Goal: Information Seeking & Learning: Learn about a topic

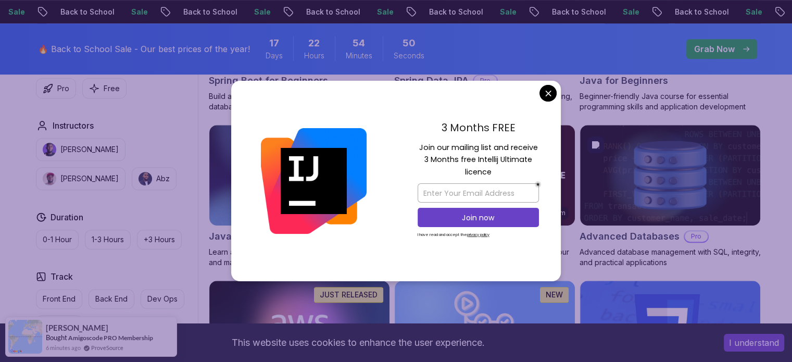
scroll to position [602, 0]
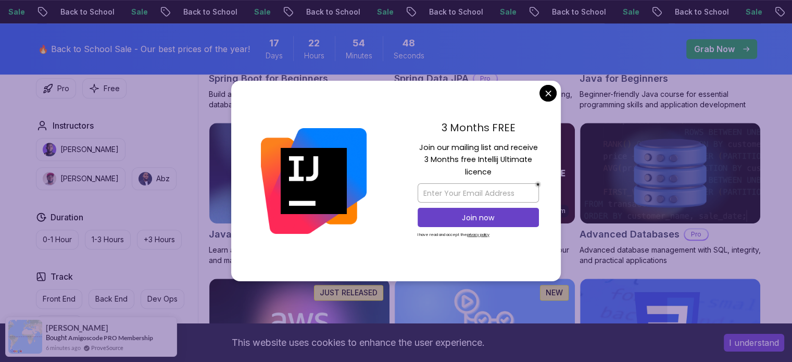
click at [561, 90] on p "Master database management, advanced querying, and expert data handling with ea…" at bounding box center [484, 99] width 181 height 21
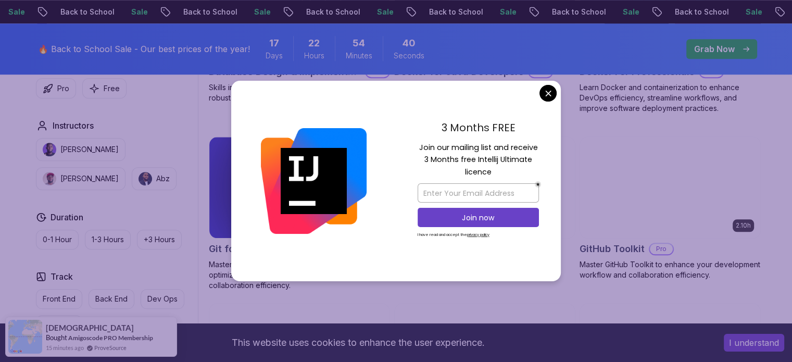
scroll to position [1087, 0]
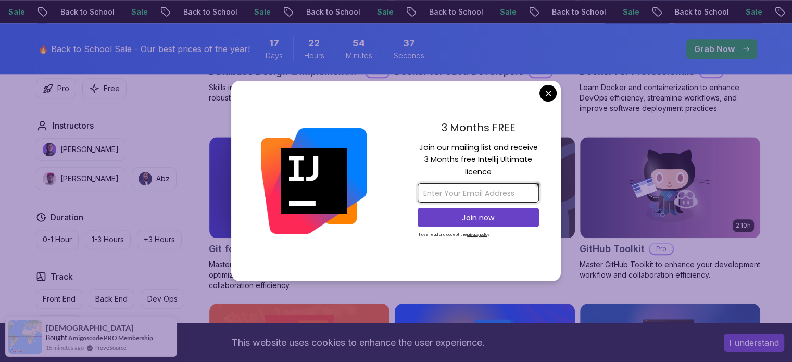
click at [445, 194] on input "email" at bounding box center [478, 192] width 121 height 19
type input "[EMAIL_ADDRESS][DOMAIN_NAME]"
click at [495, 212] on p "Join now" at bounding box center [478, 217] width 98 height 10
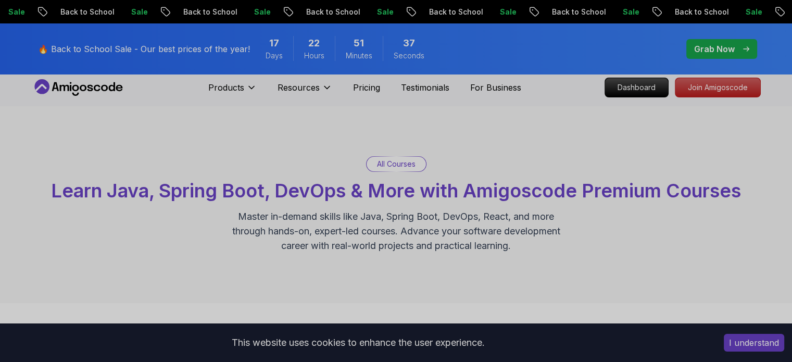
scroll to position [0, 0]
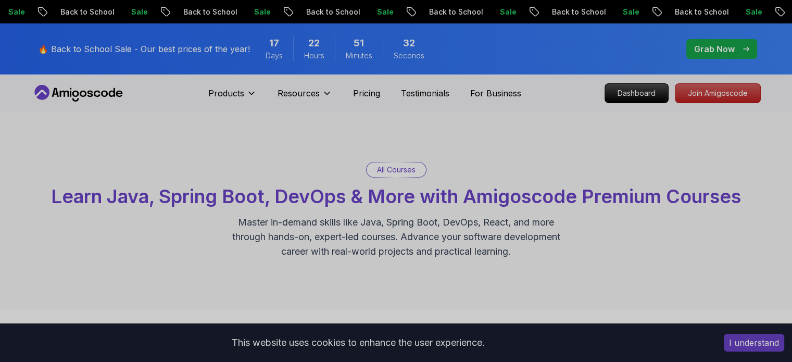
click at [90, 93] on icon at bounding box center [90, 94] width 6 height 6
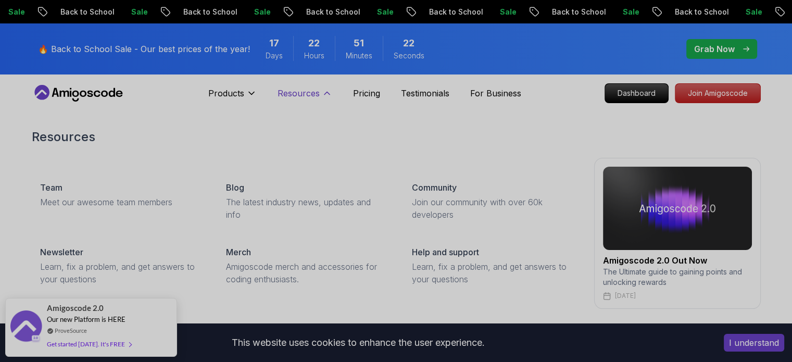
click at [319, 92] on button "Resources" at bounding box center [305, 97] width 55 height 21
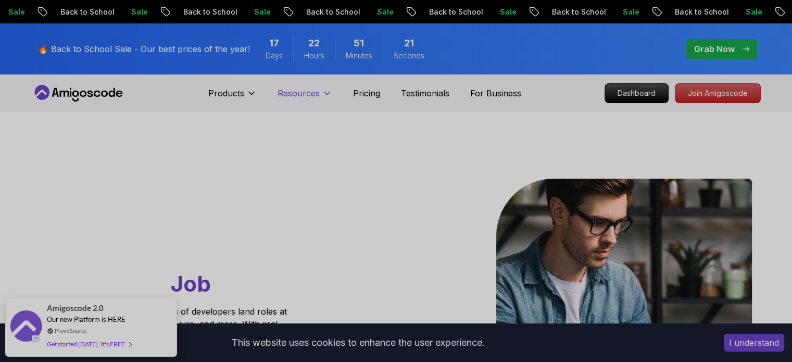
click at [319, 92] on button "Resources" at bounding box center [305, 97] width 55 height 21
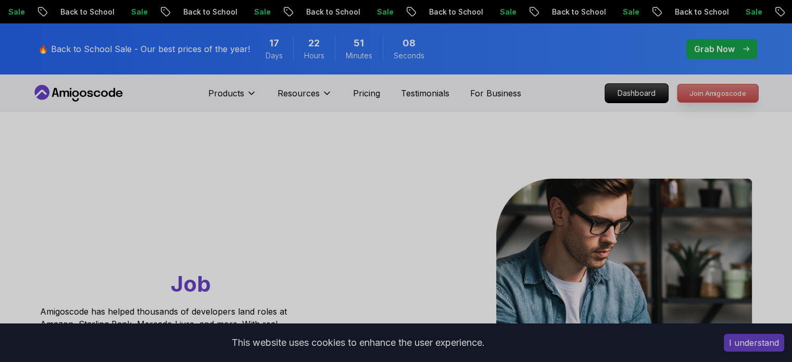
click at [688, 87] on p "Join Amigoscode" at bounding box center [718, 93] width 81 height 18
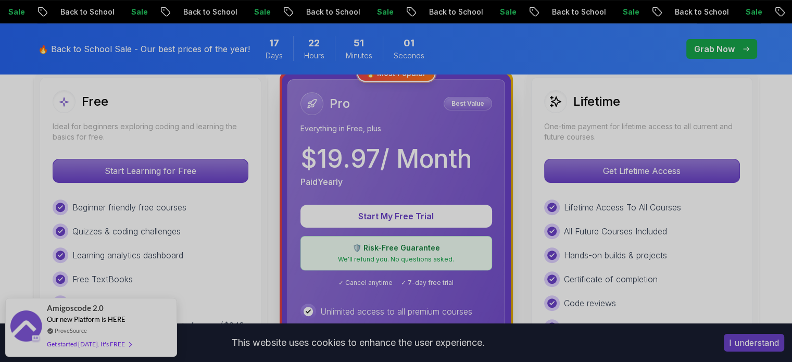
scroll to position [310, 0]
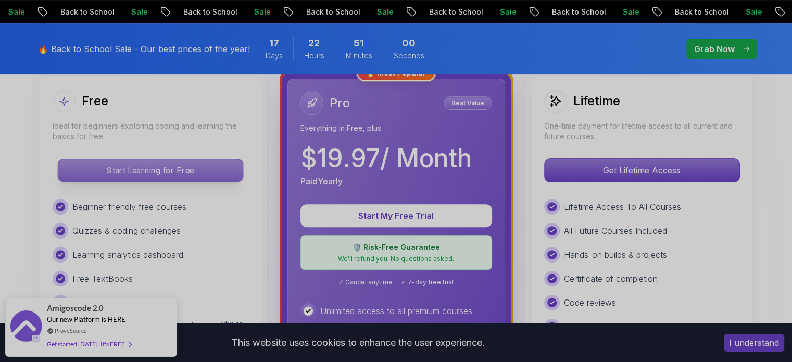
click at [194, 170] on p "Start Learning for Free" at bounding box center [150, 170] width 185 height 22
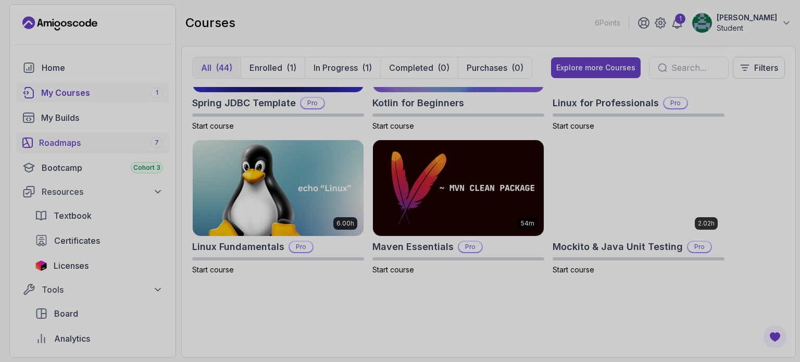
scroll to position [1380, 0]
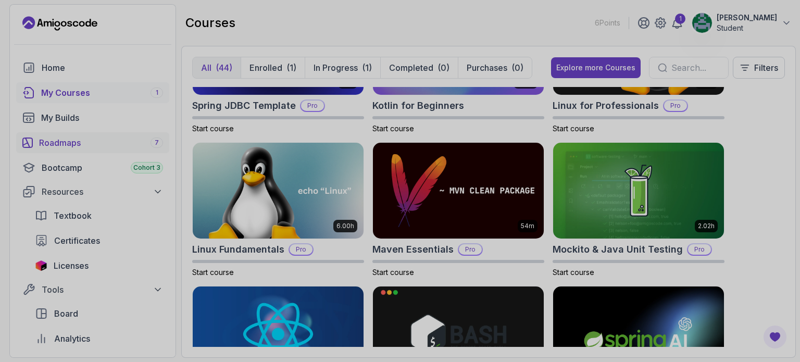
click at [131, 150] on link "Roadmaps 7" at bounding box center [92, 142] width 153 height 21
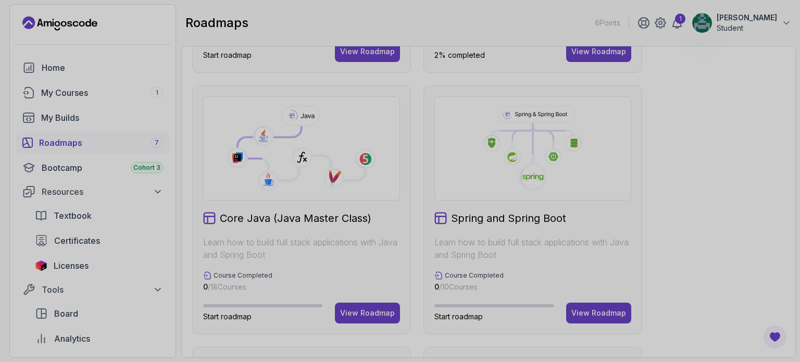
scroll to position [243, 0]
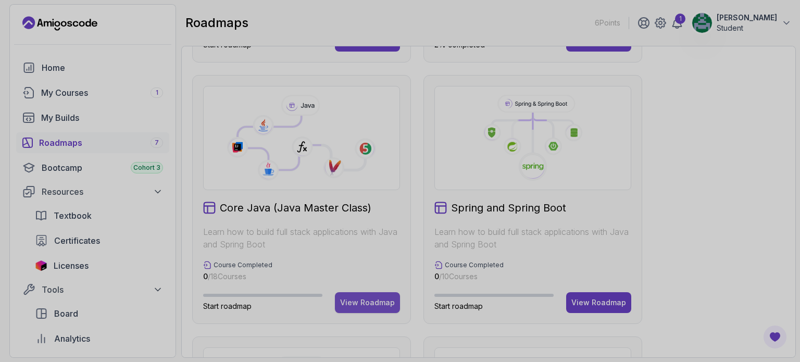
click at [367, 299] on div "View Roadmap" at bounding box center [367, 302] width 55 height 10
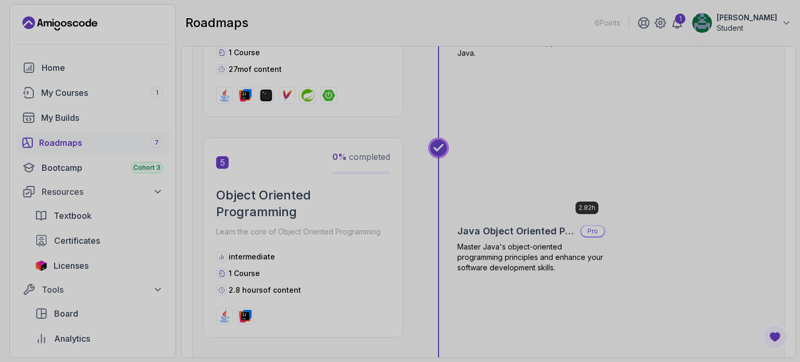
scroll to position [979, 0]
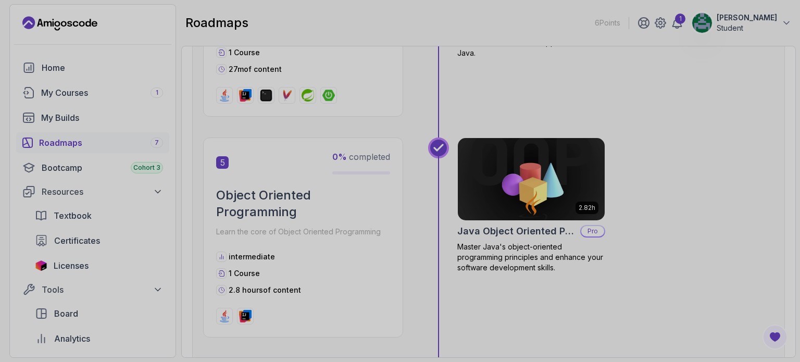
click at [112, 143] on div "Roadmaps 7" at bounding box center [101, 142] width 124 height 12
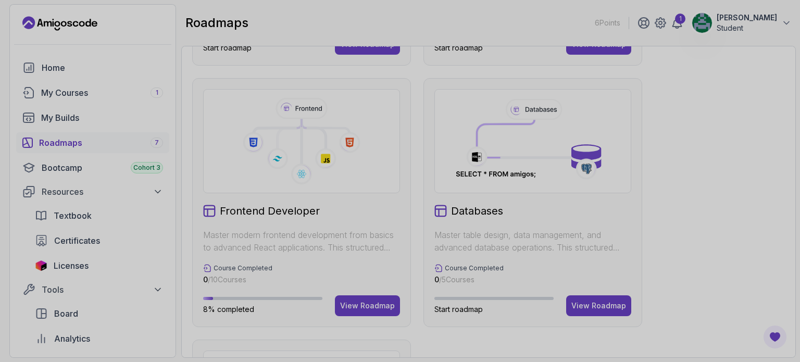
scroll to position [500, 0]
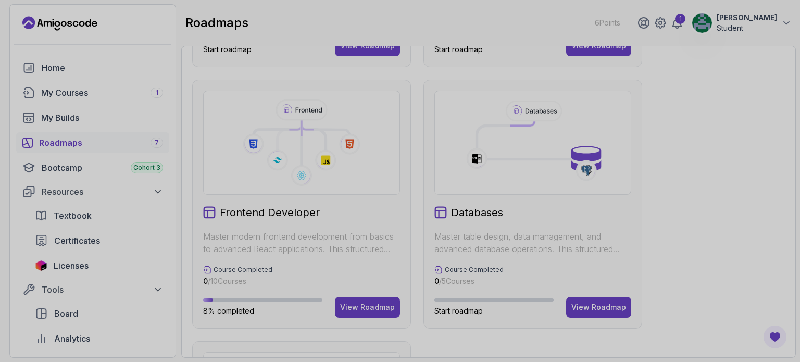
click at [278, 158] on icon at bounding box center [277, 159] width 21 height 21
click at [355, 302] on div "View Roadmap" at bounding box center [367, 307] width 55 height 10
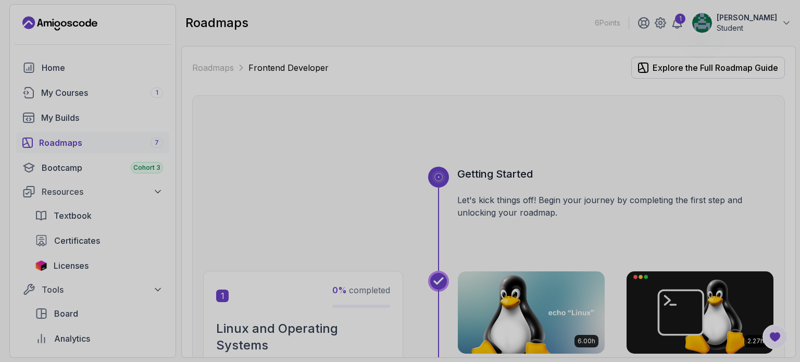
click at [71, 141] on div "Roadmaps 7" at bounding box center [101, 142] width 124 height 12
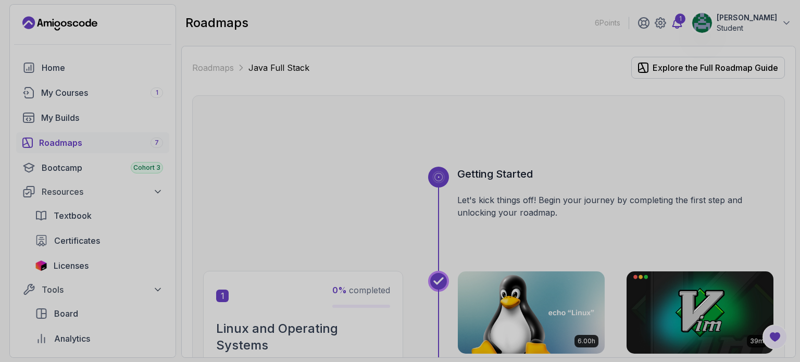
click at [671, 17] on icon at bounding box center [677, 23] width 12 height 12
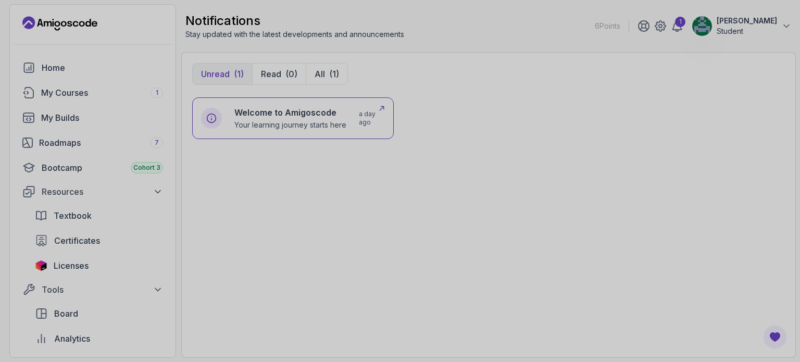
click at [295, 118] on div "Welcome to Amigoscode Your learning journey starts here" at bounding box center [290, 118] width 112 height 24
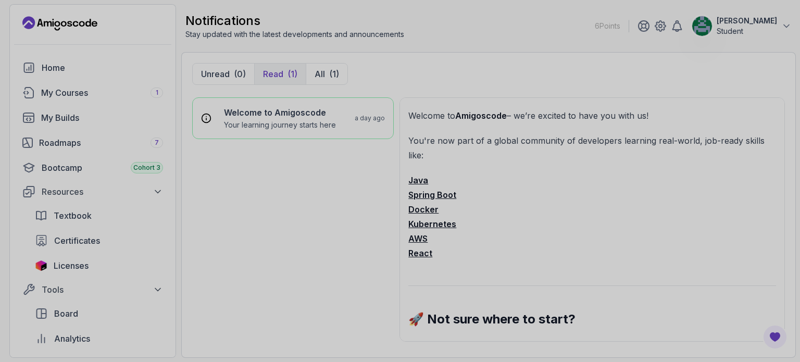
scroll to position [194, 0]
click at [417, 181] on strong "Java" at bounding box center [418, 179] width 20 height 10
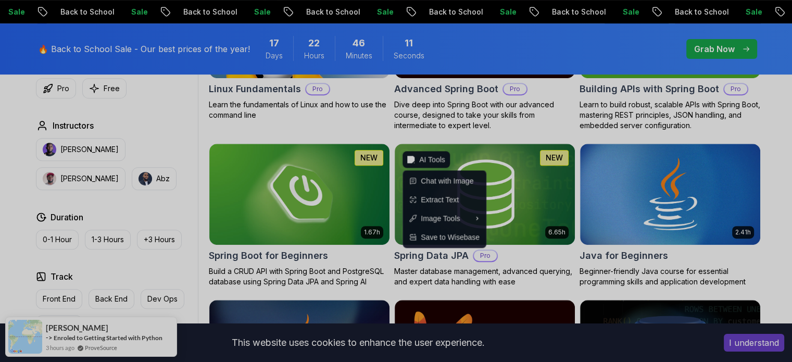
scroll to position [425, 0]
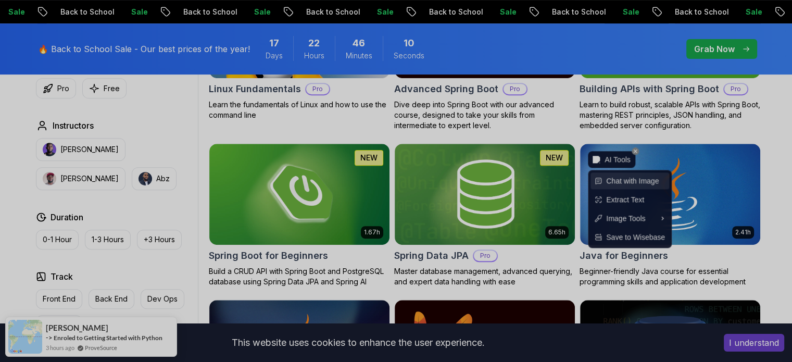
click at [616, 187] on div "Chat with Image" at bounding box center [630, 180] width 79 height 17
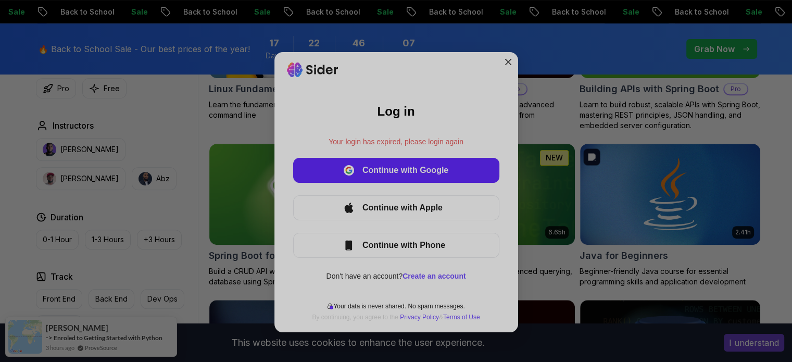
click at [503, 58] on span "Close" at bounding box center [508, 62] width 11 height 8
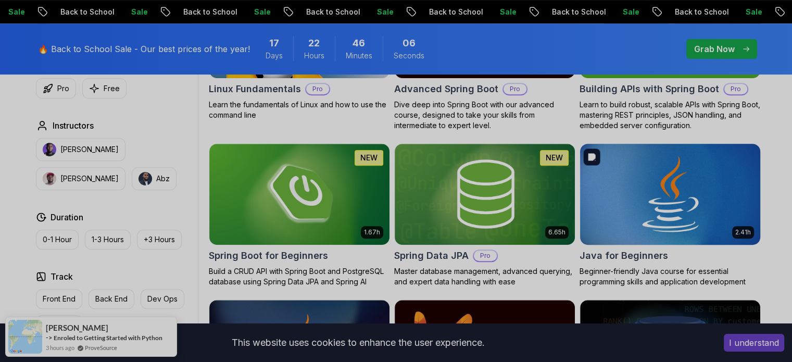
click at [600, 207] on img at bounding box center [669, 194] width 189 height 106
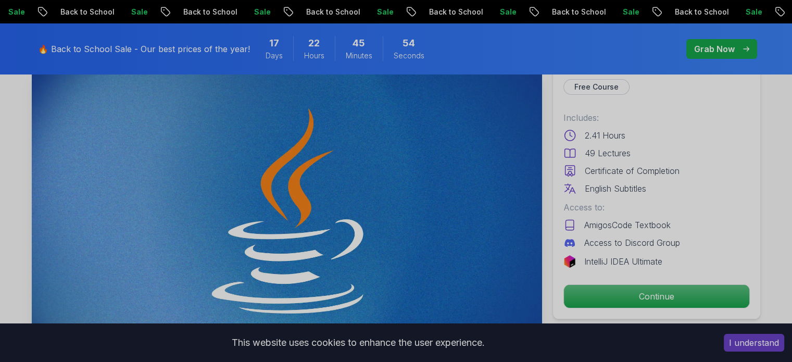
scroll to position [69, 0]
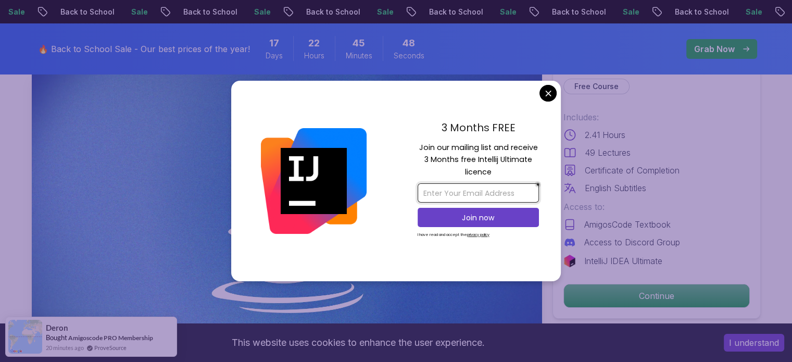
click at [506, 194] on input "email" at bounding box center [478, 192] width 121 height 19
type input "[EMAIL_ADDRESS][DOMAIN_NAME]"
click at [499, 216] on p "Join now" at bounding box center [478, 217] width 98 height 10
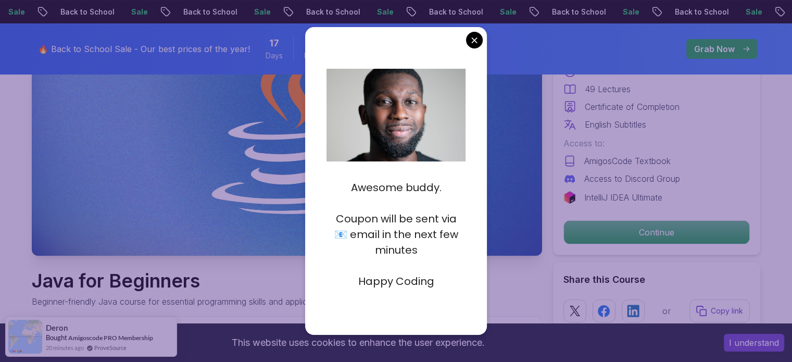
scroll to position [171, 0]
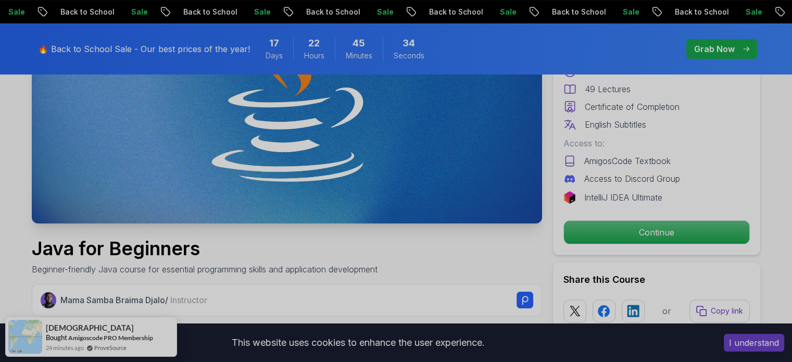
scroll to position [199, 0]
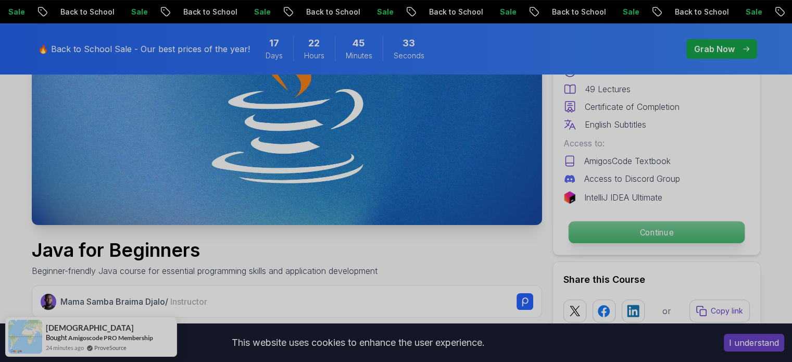
click at [631, 233] on p "Continue" at bounding box center [656, 232] width 176 height 22
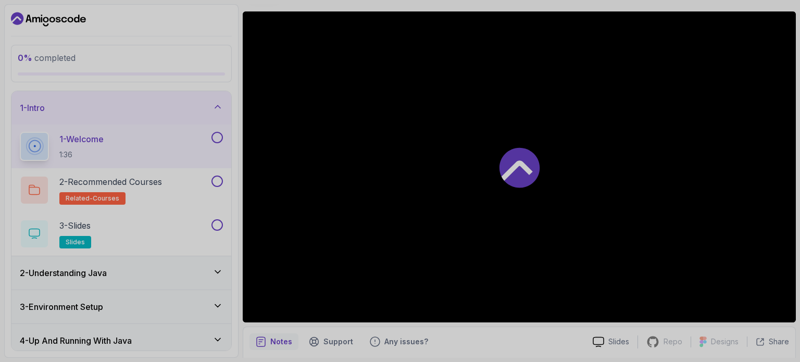
scroll to position [83, 0]
